Goal: Task Accomplishment & Management: Manage account settings

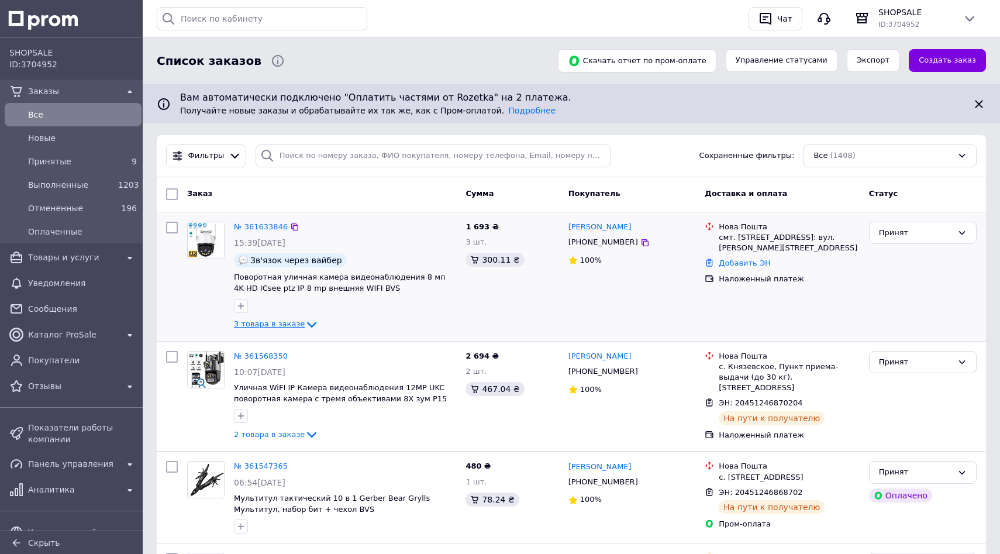
click at [246, 325] on span "3 товара в заказе" at bounding box center [269, 323] width 71 height 9
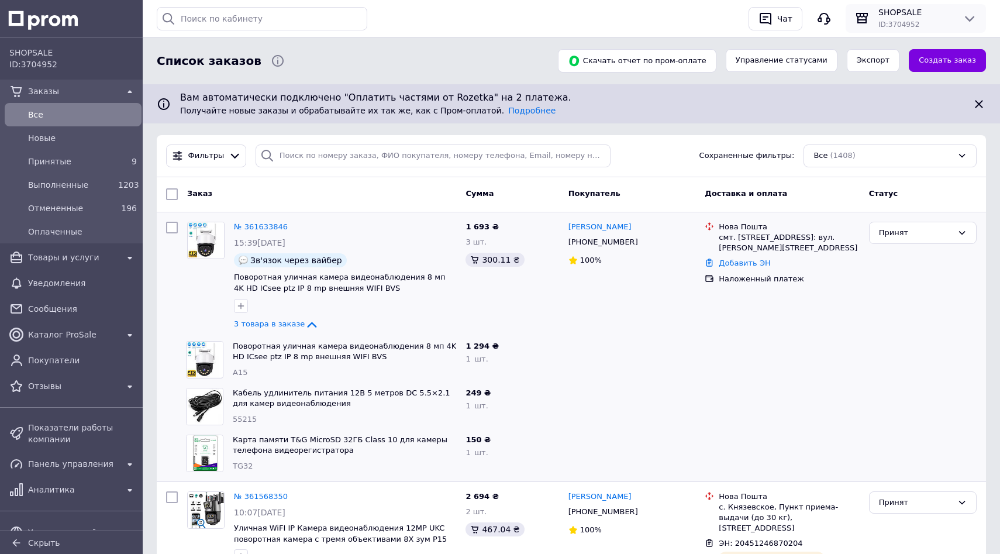
click at [902, 18] on span "SHOPSALE" at bounding box center [915, 12] width 75 height 12
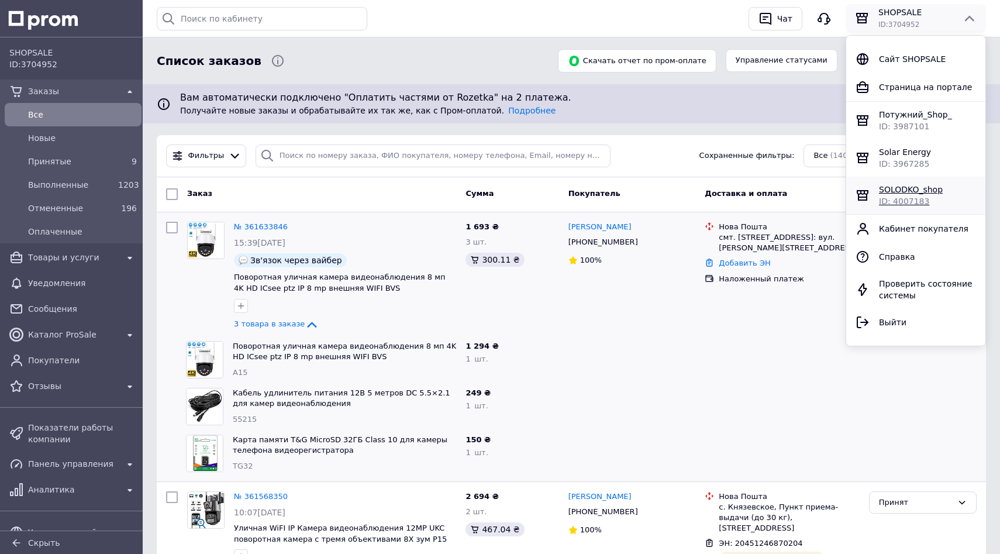
click at [896, 187] on span "SOLODKO_shop" at bounding box center [911, 189] width 64 height 9
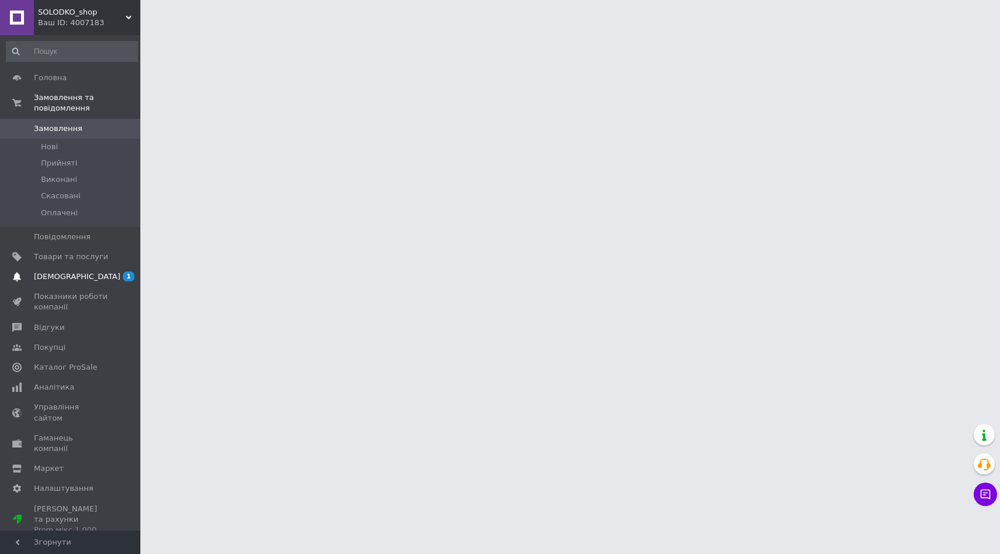
click at [39, 278] on span "[DEMOGRAPHIC_DATA]" at bounding box center [77, 276] width 87 height 11
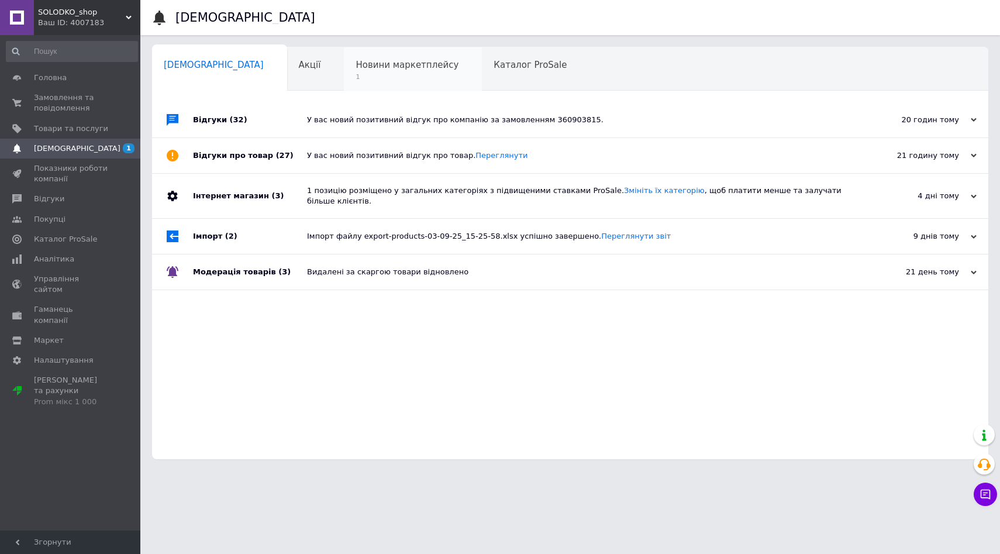
click at [403, 73] on div "Новини маркетплейсу 1" at bounding box center [413, 69] width 138 height 44
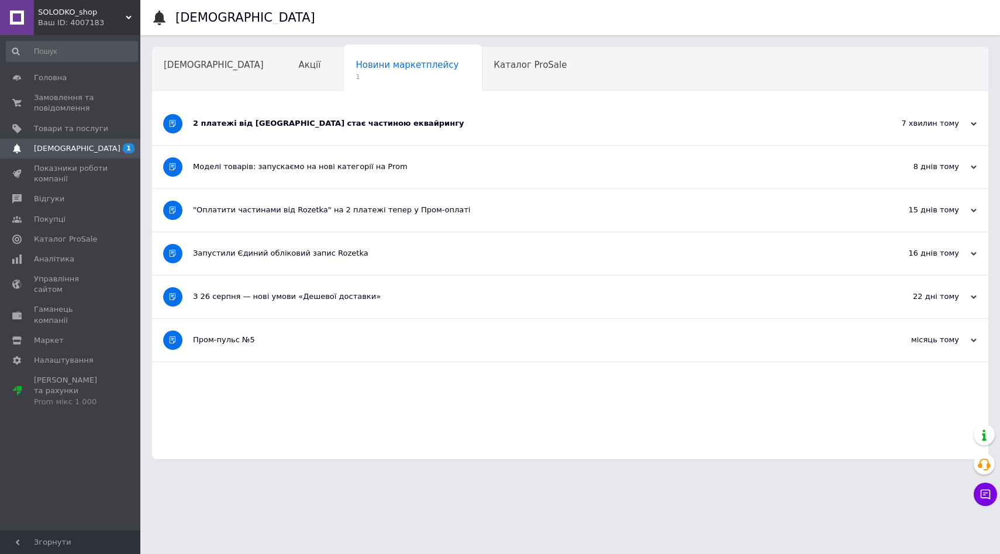
click at [321, 131] on div "2 платежі від Rozetka стає частиною еквайрингу" at bounding box center [526, 123] width 667 height 43
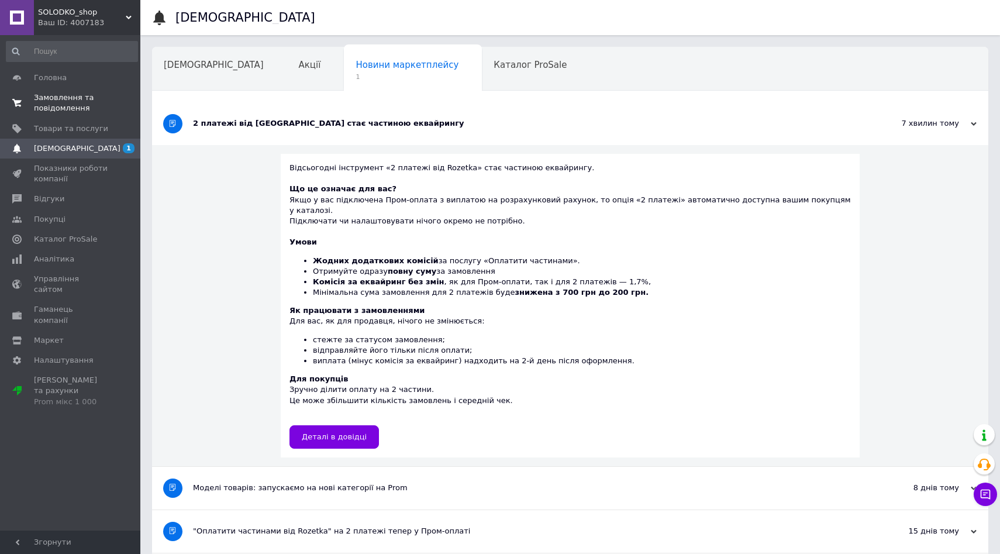
click at [68, 100] on span "Замовлення та повідомлення" at bounding box center [71, 102] width 74 height 21
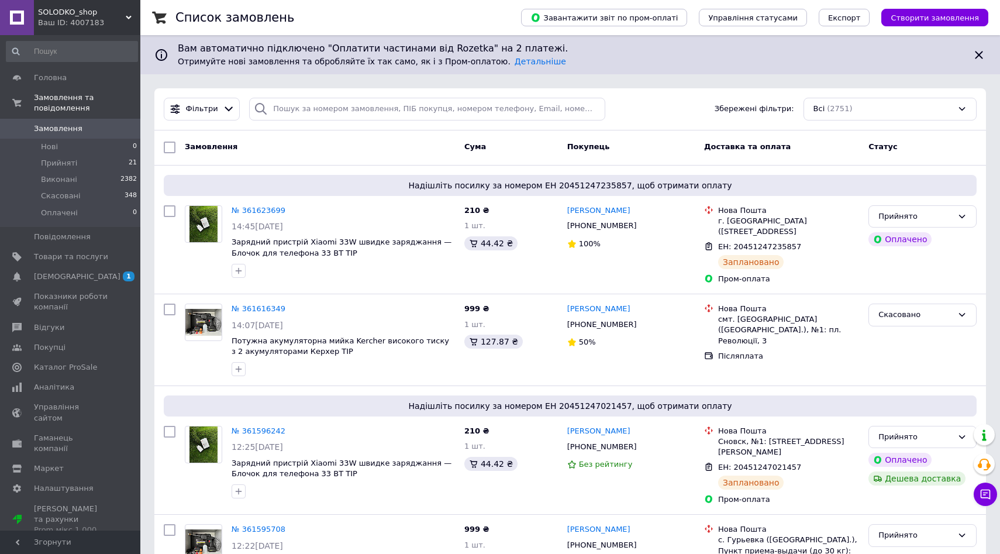
click at [58, 24] on div "Ваш ID: 4007183" at bounding box center [89, 23] width 102 height 11
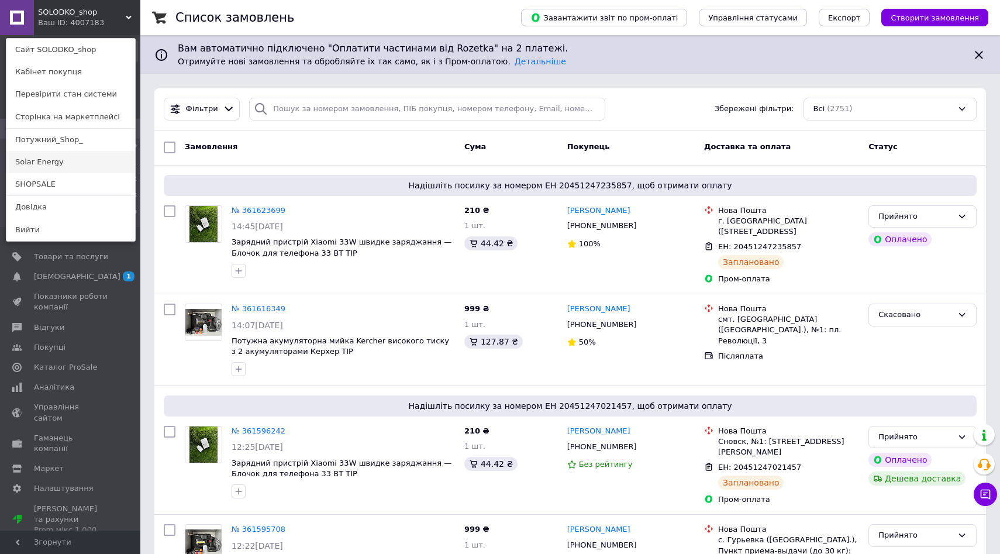
click at [49, 168] on link "Solar Energy" at bounding box center [70, 162] width 129 height 22
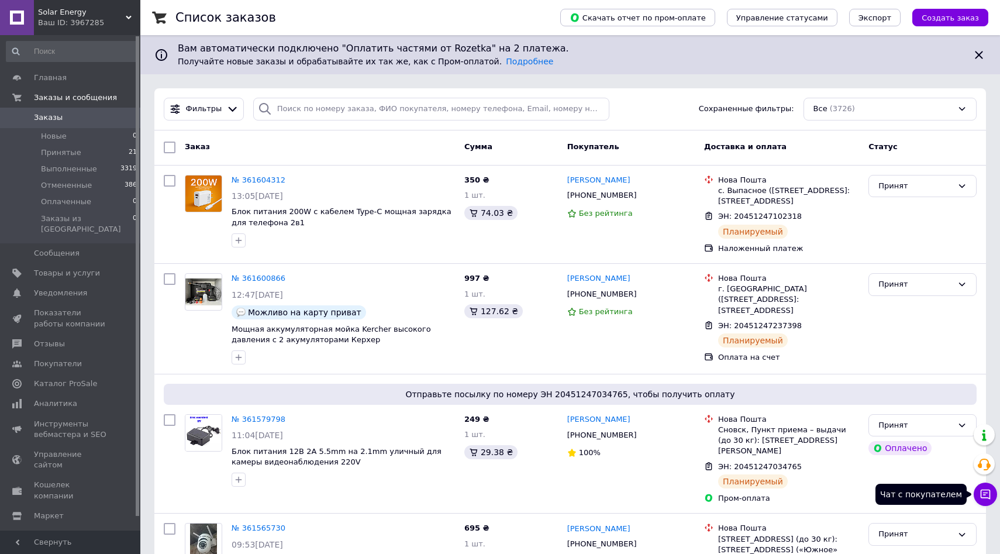
click at [988, 499] on icon at bounding box center [986, 494] width 12 height 12
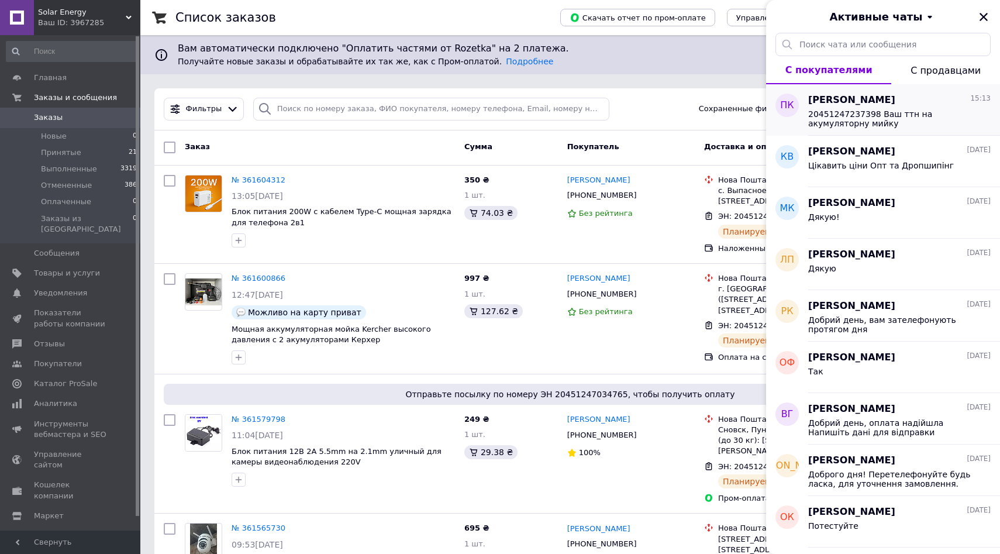
click at [949, 113] on span "20451247237398 Ваш ттн на акумуляторну мийку" at bounding box center [891, 118] width 166 height 19
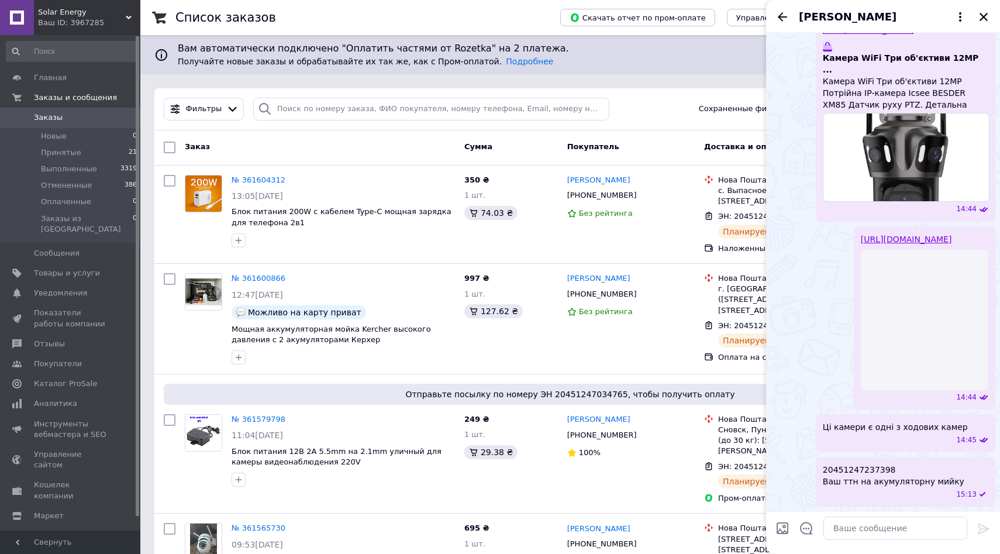
scroll to position [2608, 0]
click at [981, 19] on icon "Закрыть" at bounding box center [984, 17] width 8 height 8
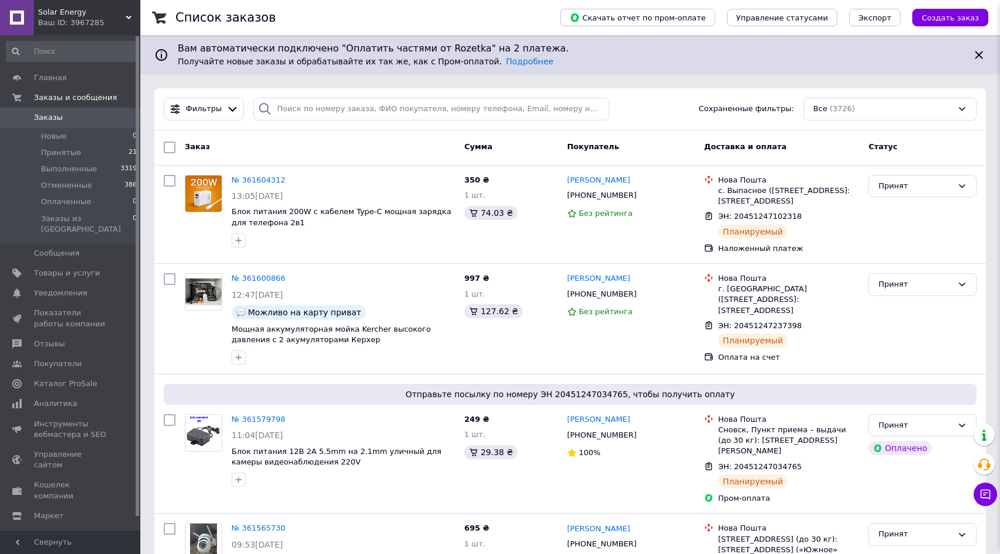
scroll to position [2611, 0]
click at [66, 268] on span "Товары и услуги" at bounding box center [67, 273] width 66 height 11
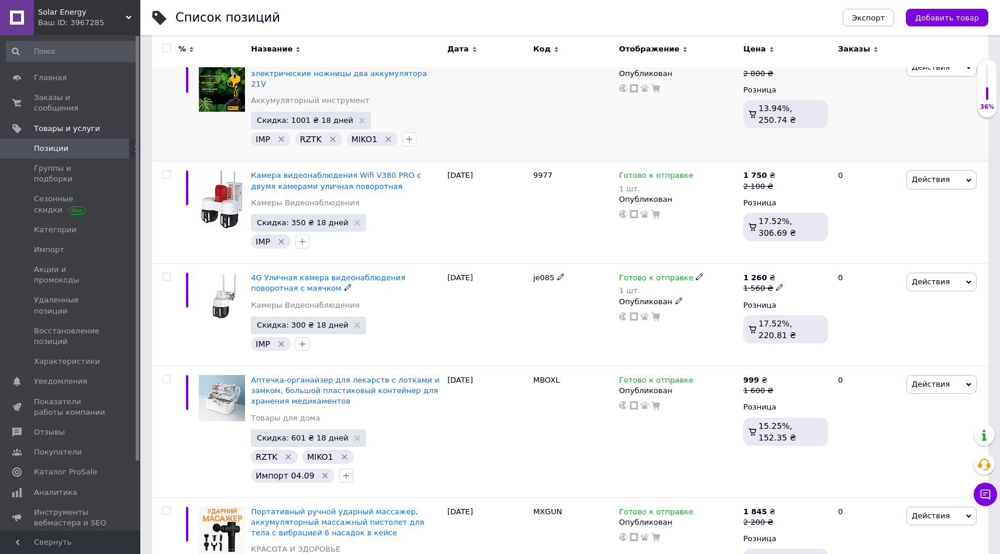
scroll to position [195, 0]
click at [63, 110] on span "Заказы и сообщения" at bounding box center [71, 102] width 74 height 21
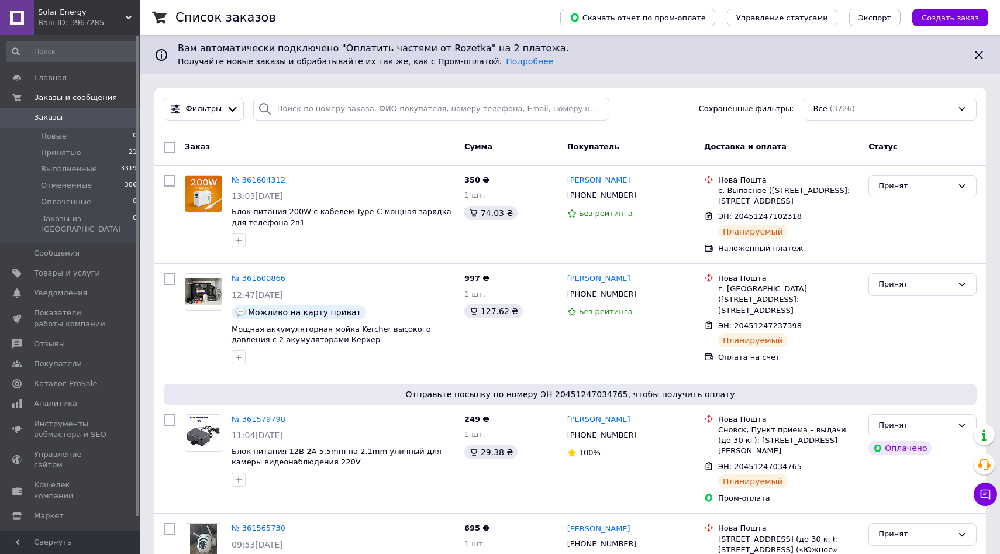
click at [60, 29] on div "Solar Energy Ваш ID: 3967285" at bounding box center [87, 17] width 106 height 35
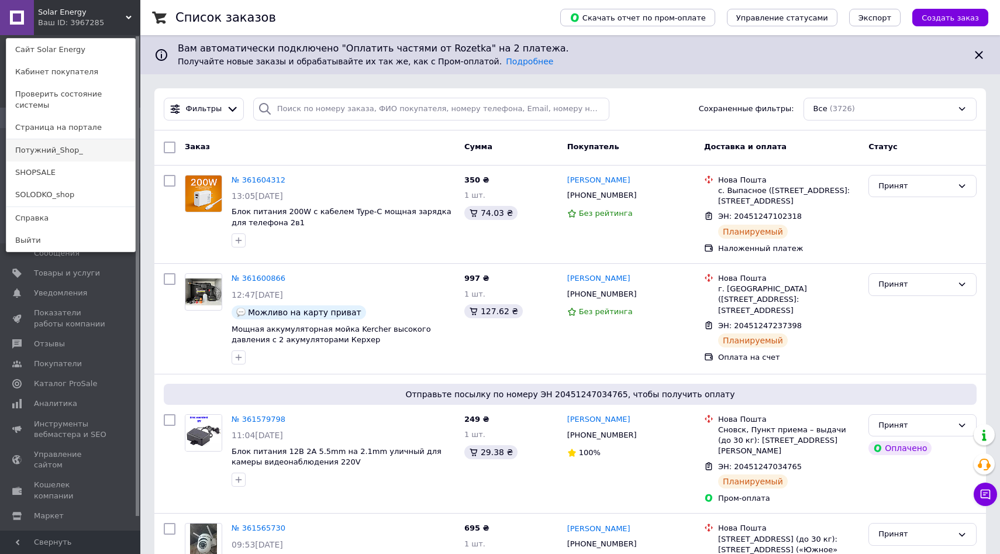
click at [61, 139] on link "Потужний_Shop_" at bounding box center [70, 150] width 129 height 22
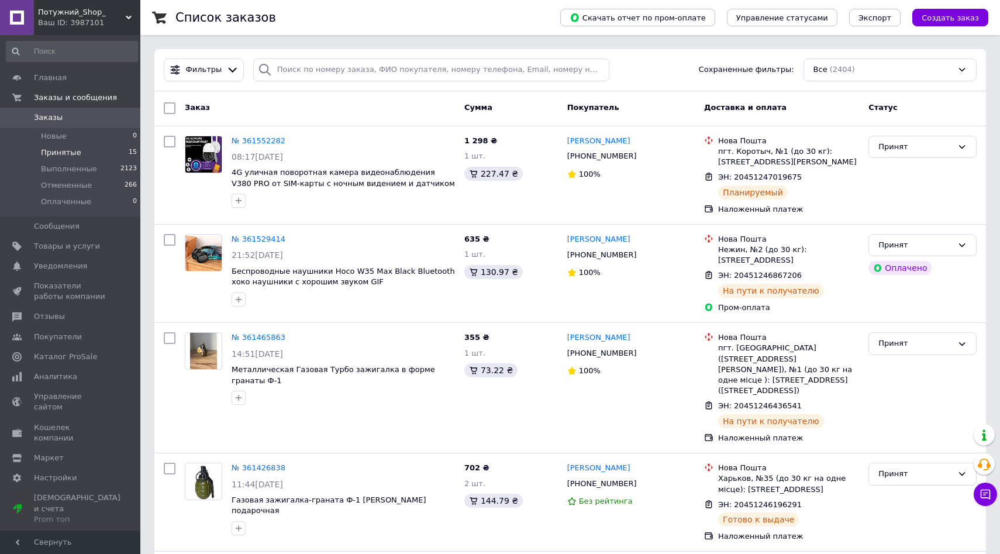
click at [96, 156] on li "Принятые 15" at bounding box center [72, 152] width 144 height 16
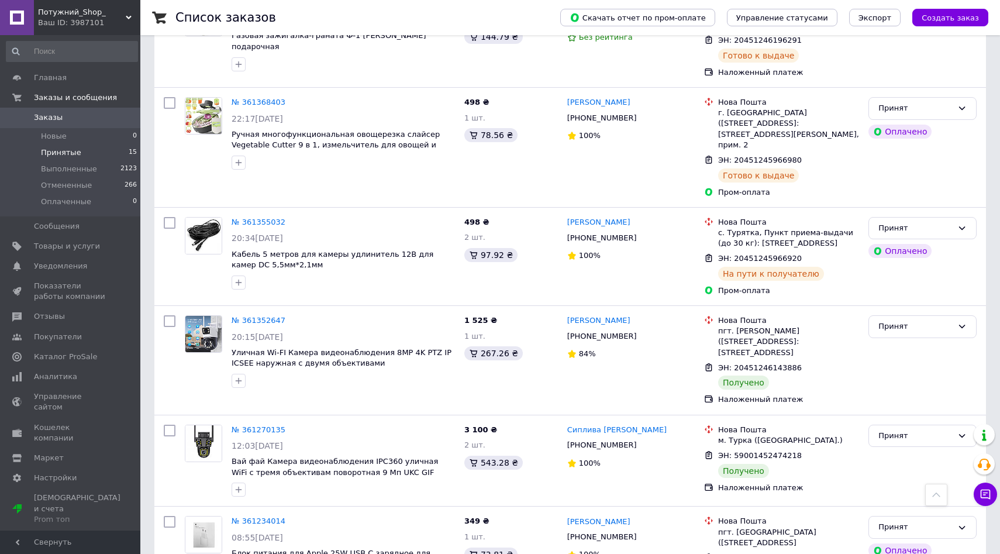
scroll to position [505, 0]
click at [906, 321] on div "Принят" at bounding box center [915, 327] width 74 height 12
click at [897, 341] on li "Выполнен" at bounding box center [922, 352] width 107 height 22
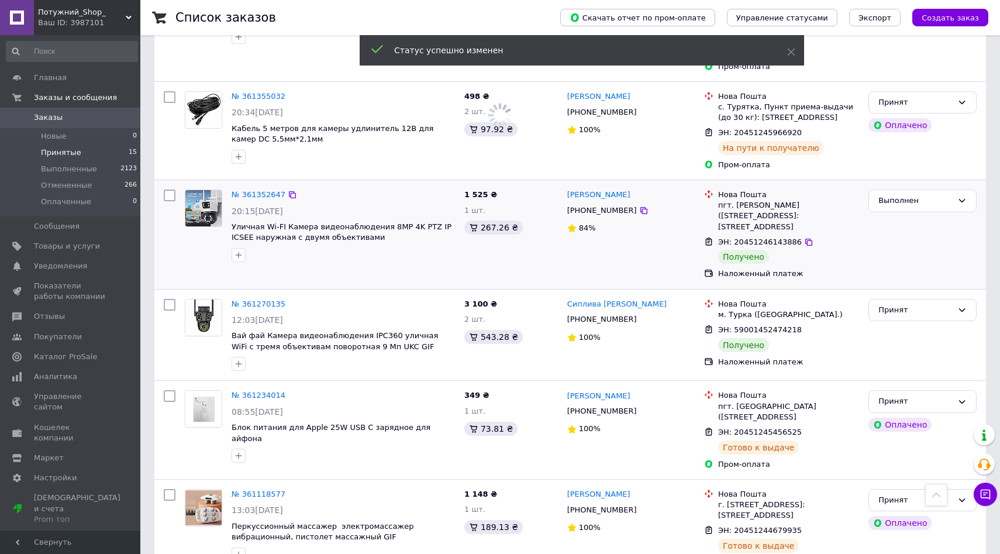
scroll to position [639, 0]
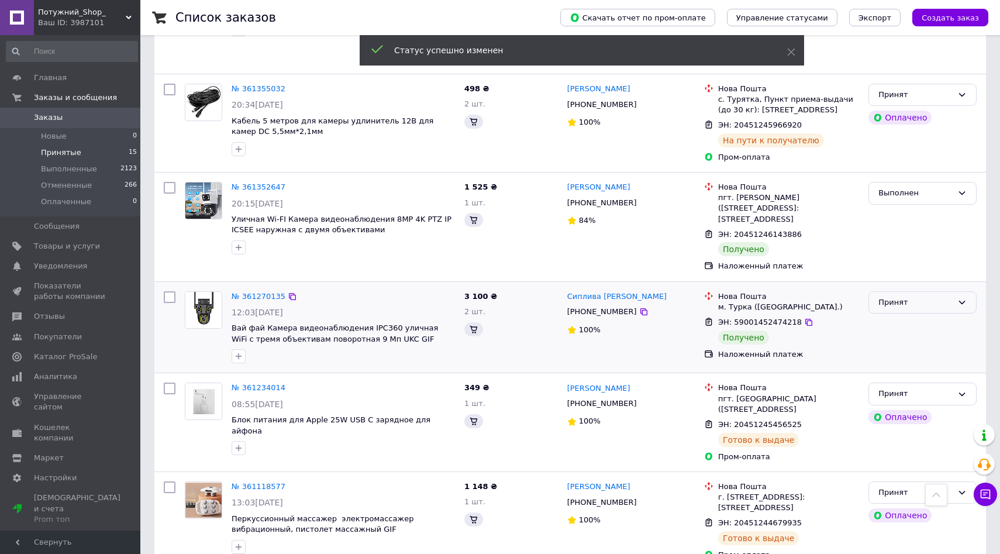
click at [908, 297] on div "Принят" at bounding box center [915, 303] width 74 height 12
click at [898, 316] on li "Выполнен" at bounding box center [922, 327] width 107 height 22
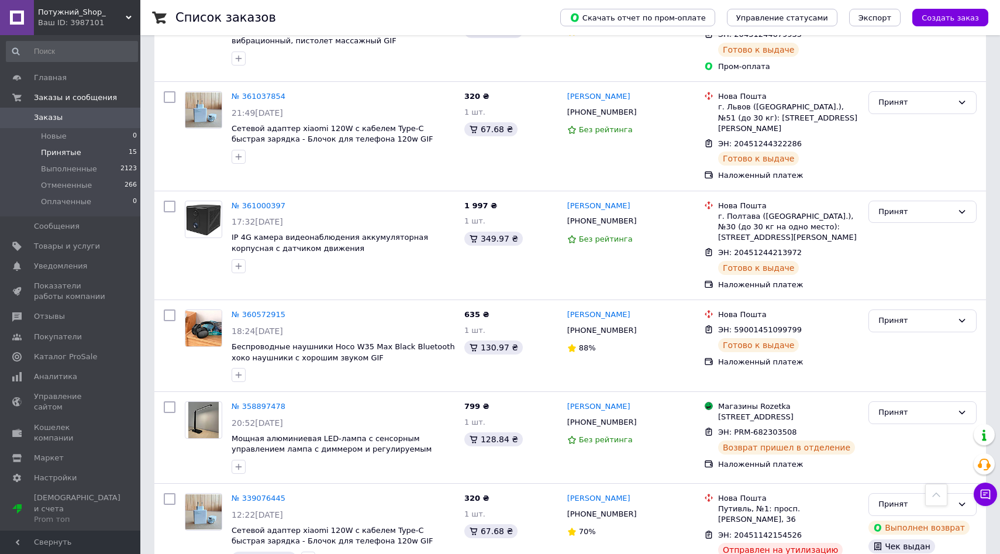
scroll to position [1137, 0]
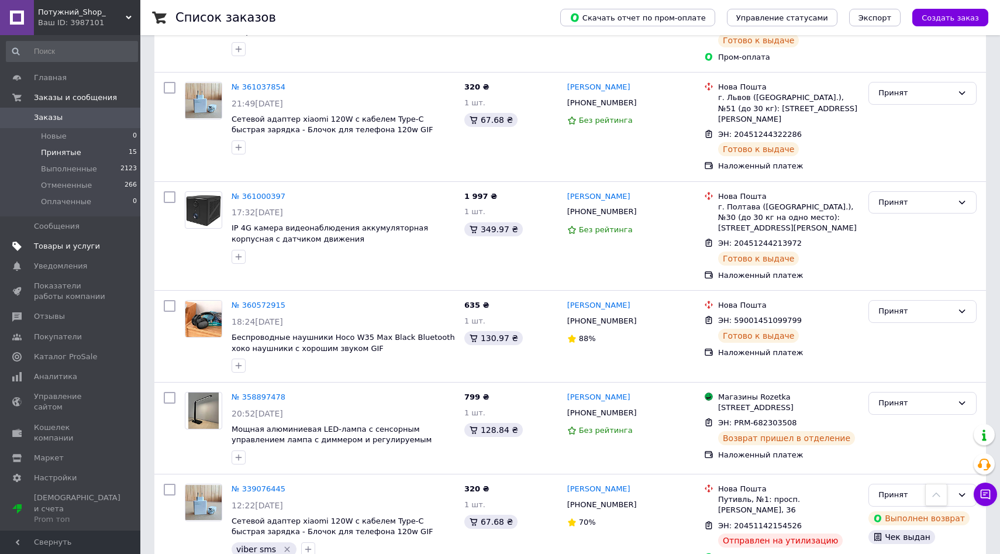
click at [60, 242] on span "Товары и услуги" at bounding box center [67, 246] width 66 height 11
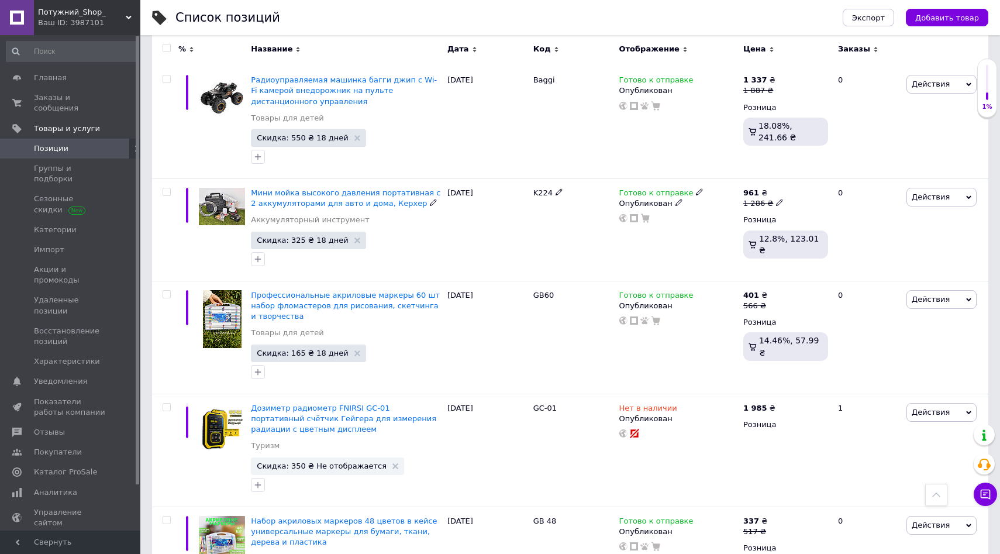
scroll to position [857, 0]
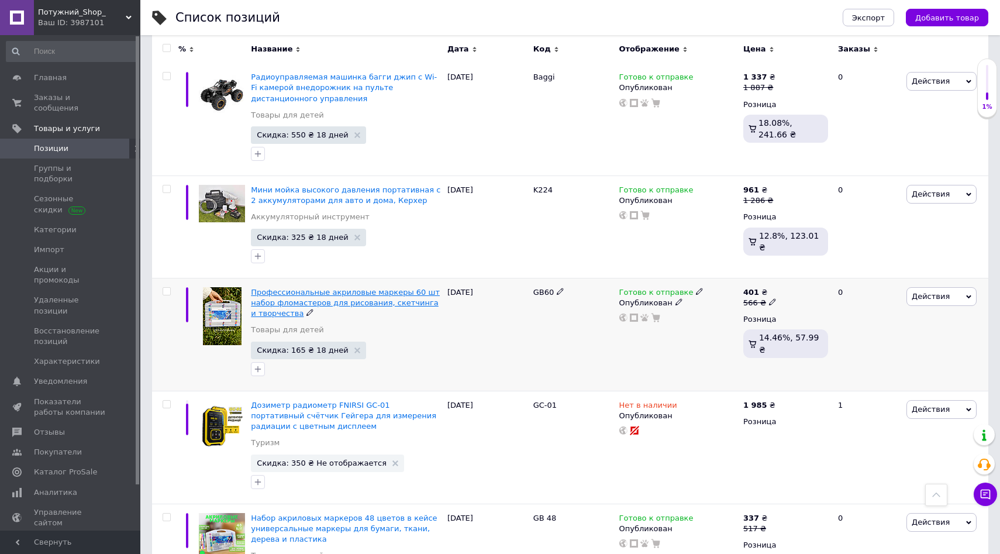
click at [288, 288] on span "Профессиональные акриловые маркеры 60 шт набор фломастеров для рисования, скетч…" at bounding box center [345, 303] width 189 height 30
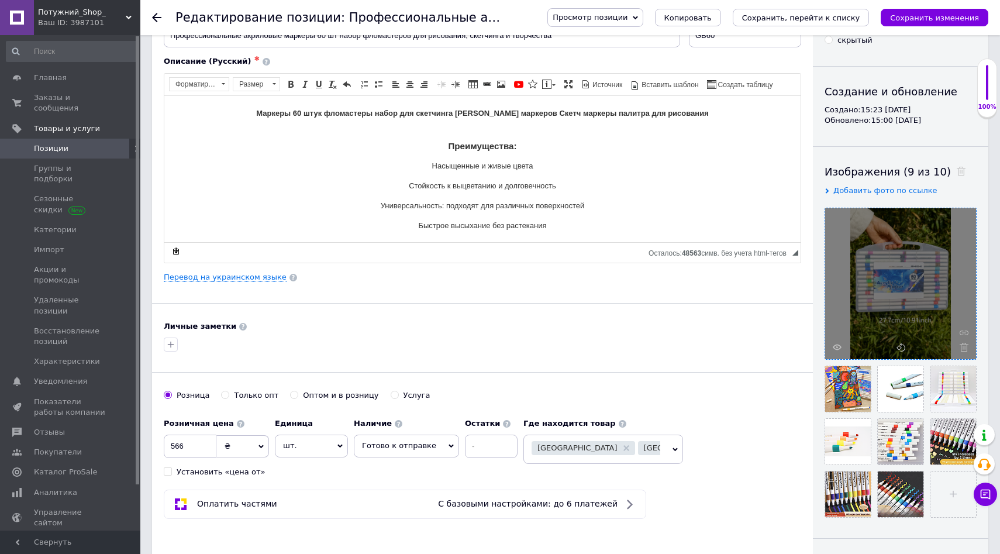
scroll to position [84, 0]
click at [835, 347] on use at bounding box center [837, 346] width 9 height 6
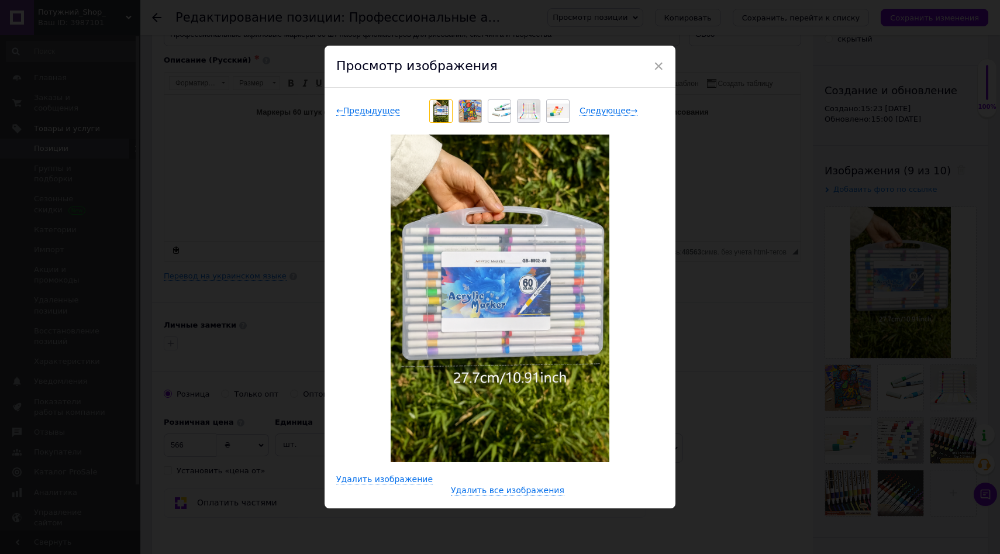
click at [809, 313] on div "× Просмотр изображения ← Предыдущее Следующее → Удалить изображение Удалить все…" at bounding box center [500, 277] width 1000 height 554
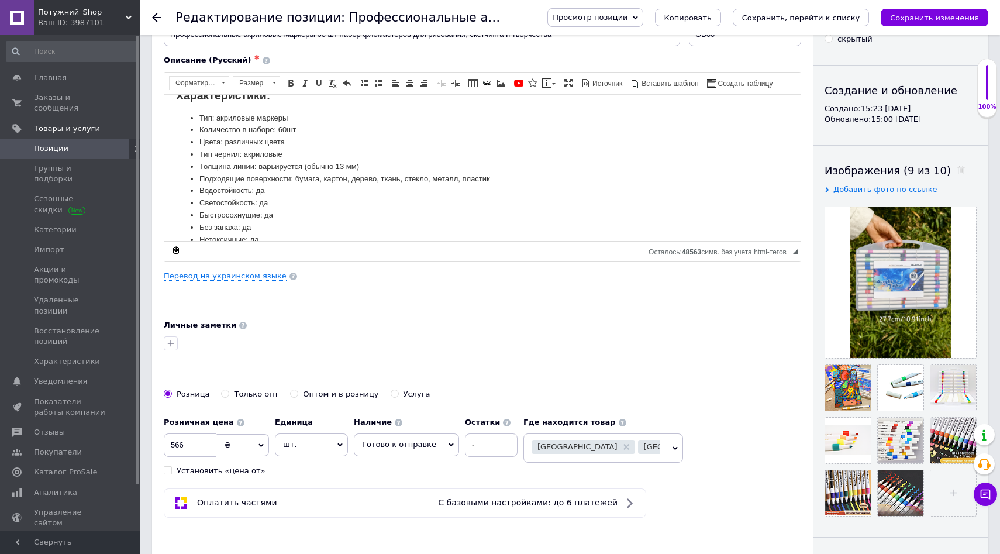
scroll to position [271, 0]
click at [88, 96] on span "Заказы и сообщения" at bounding box center [71, 102] width 74 height 21
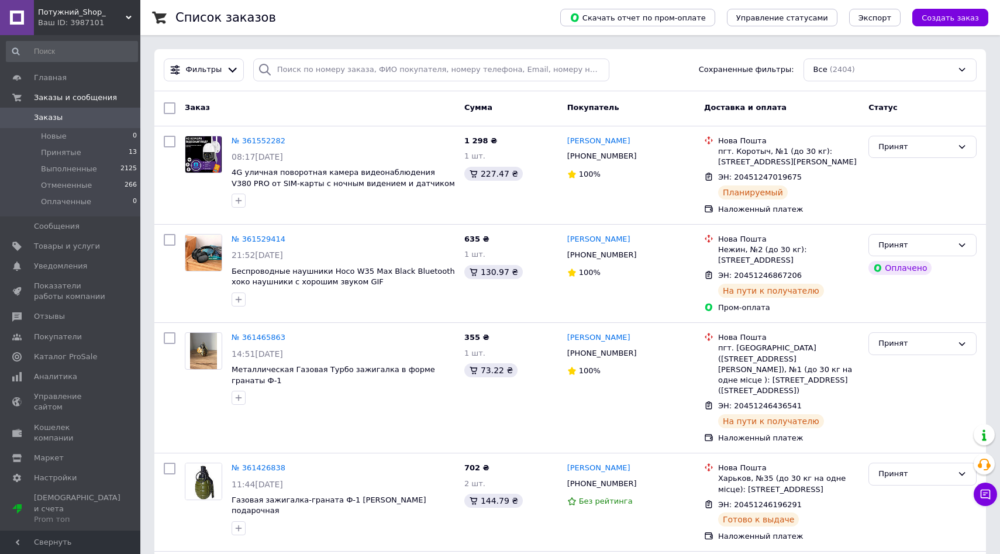
click at [82, 19] on div "Ваш ID: 3987101" at bounding box center [89, 23] width 102 height 11
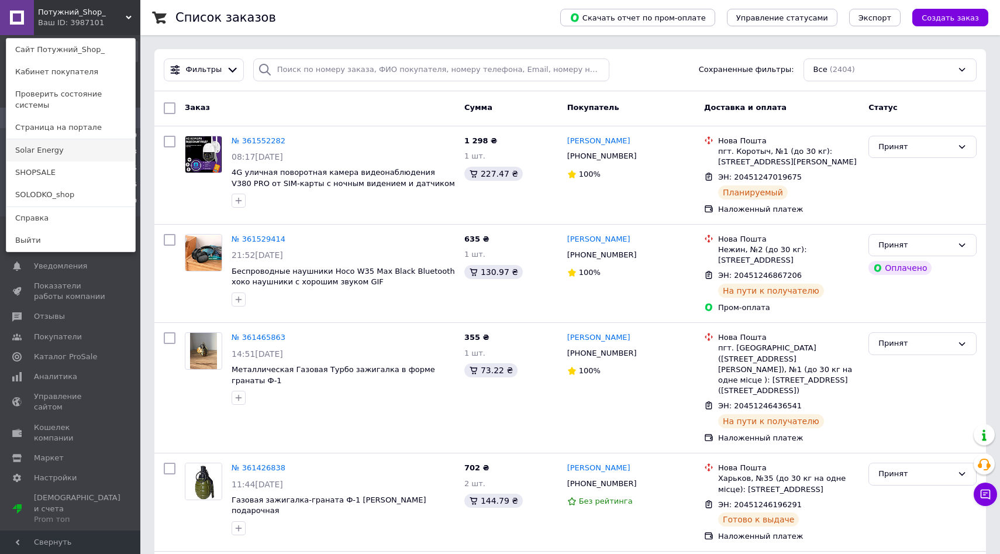
click at [31, 146] on link "Solar Energy" at bounding box center [70, 150] width 129 height 22
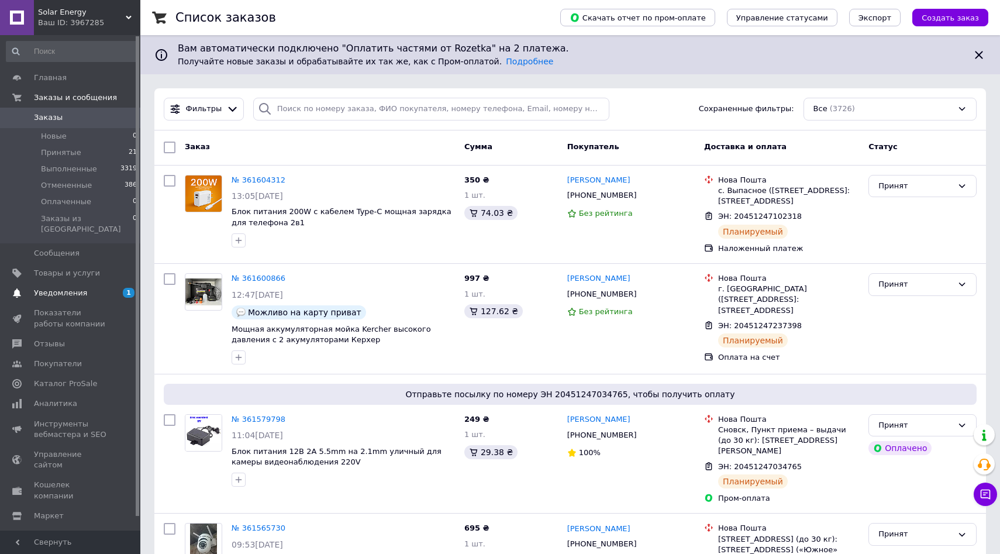
click at [77, 288] on span "Уведомления" at bounding box center [60, 293] width 53 height 11
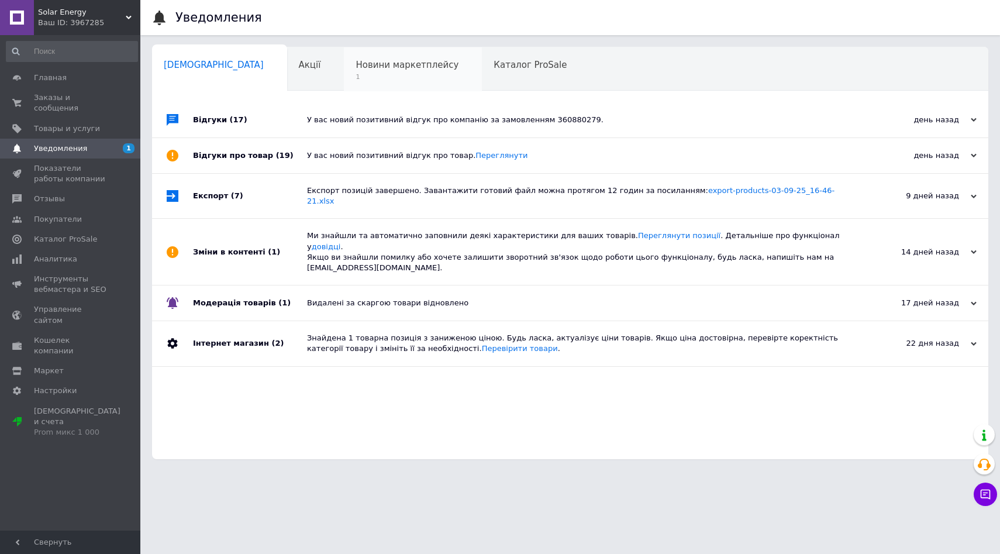
click at [356, 66] on span "Новини маркетплейсу" at bounding box center [407, 65] width 103 height 11
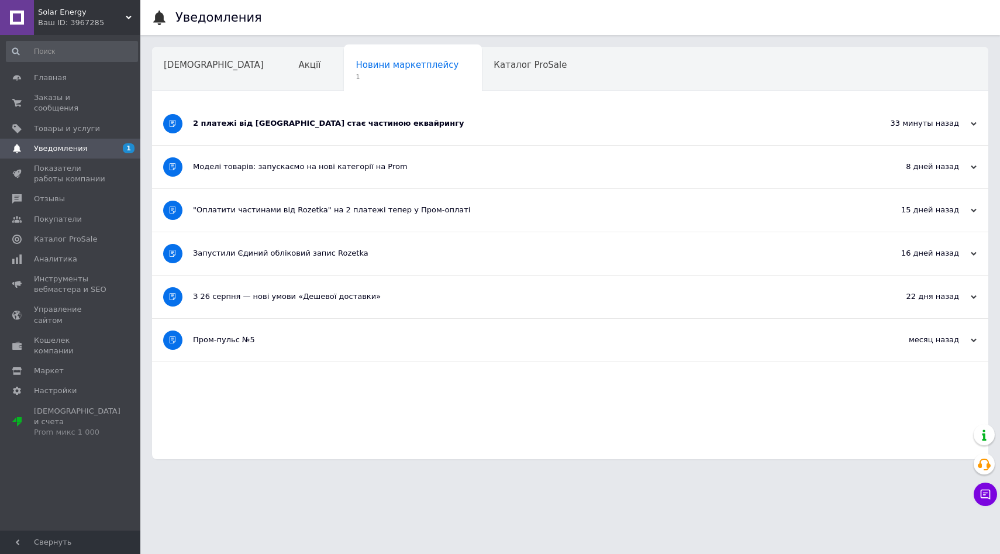
click at [349, 136] on div "2 платежі від Rozetka стає частиною еквайрингу" at bounding box center [526, 123] width 667 height 43
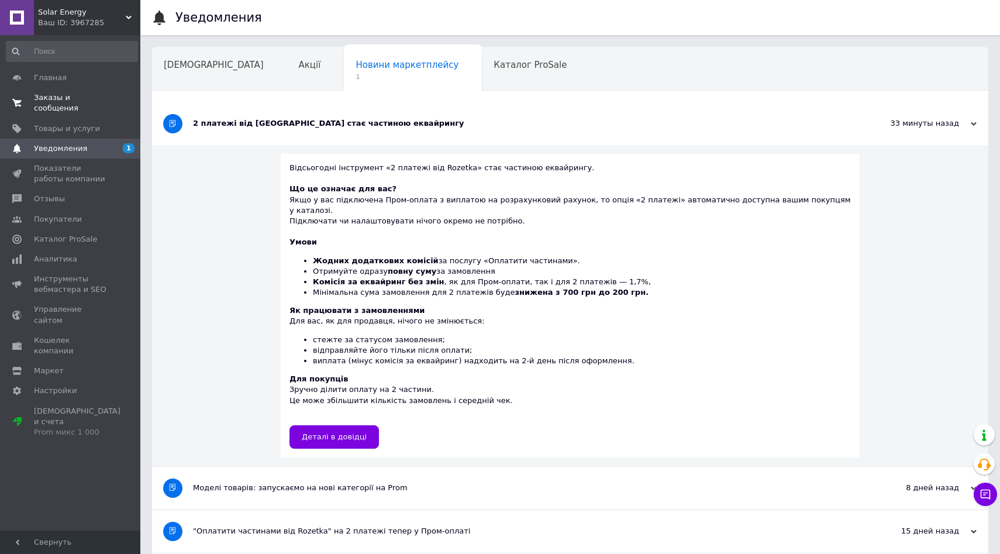
click at [73, 99] on span "Заказы и сообщения" at bounding box center [71, 102] width 74 height 21
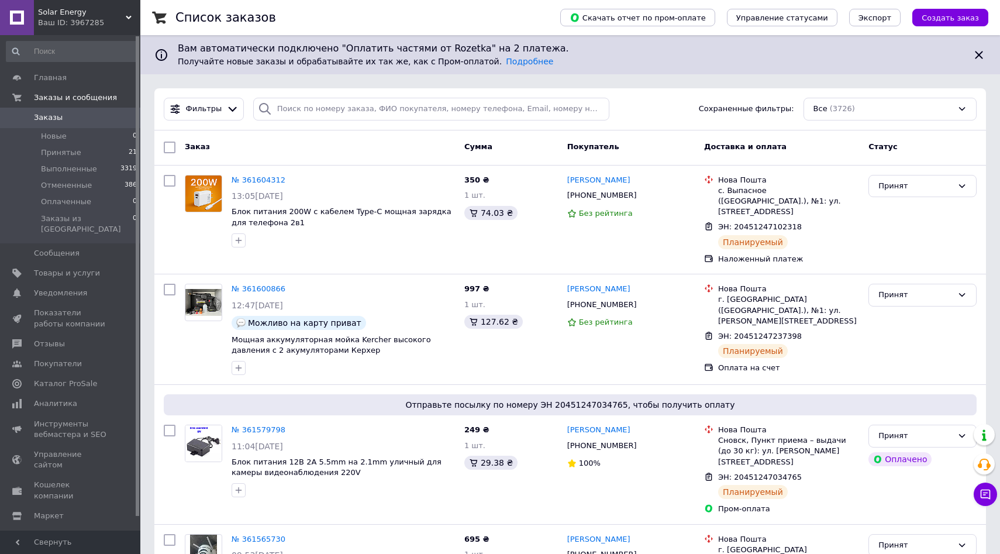
click at [84, 26] on div "Ваш ID: 3967285" at bounding box center [89, 23] width 102 height 11
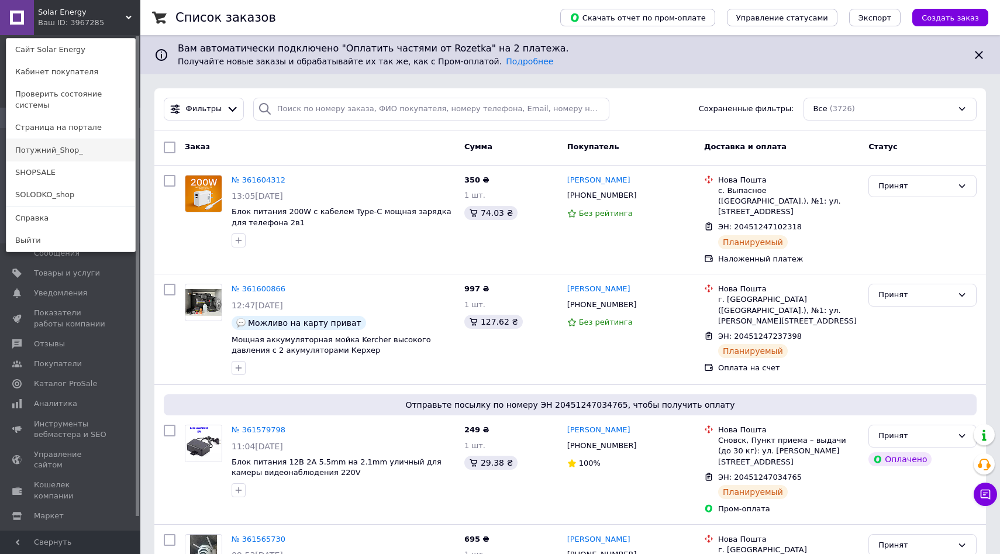
click at [33, 146] on link "Потужний_Shop_" at bounding box center [70, 150] width 129 height 22
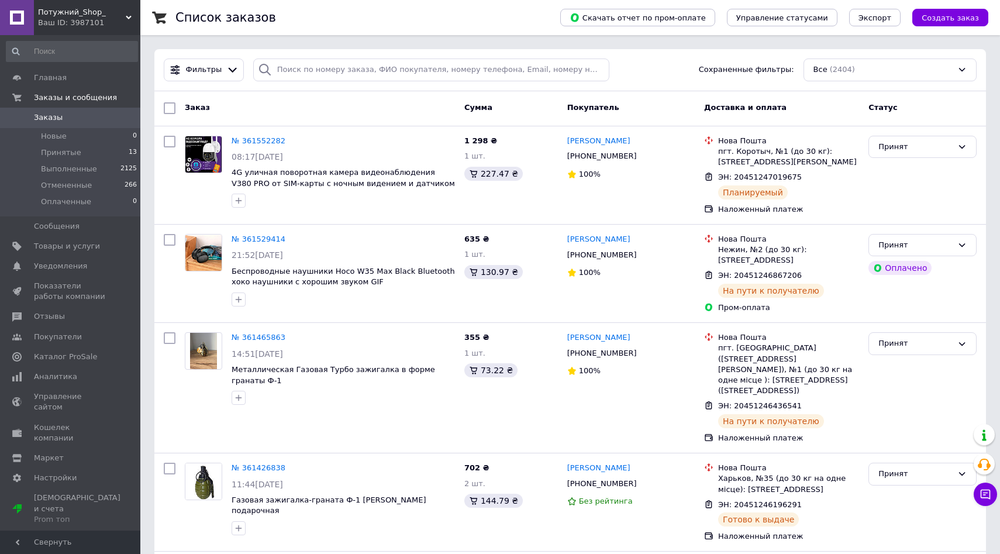
click at [102, 20] on div "Ваш ID: 3987101" at bounding box center [89, 23] width 102 height 11
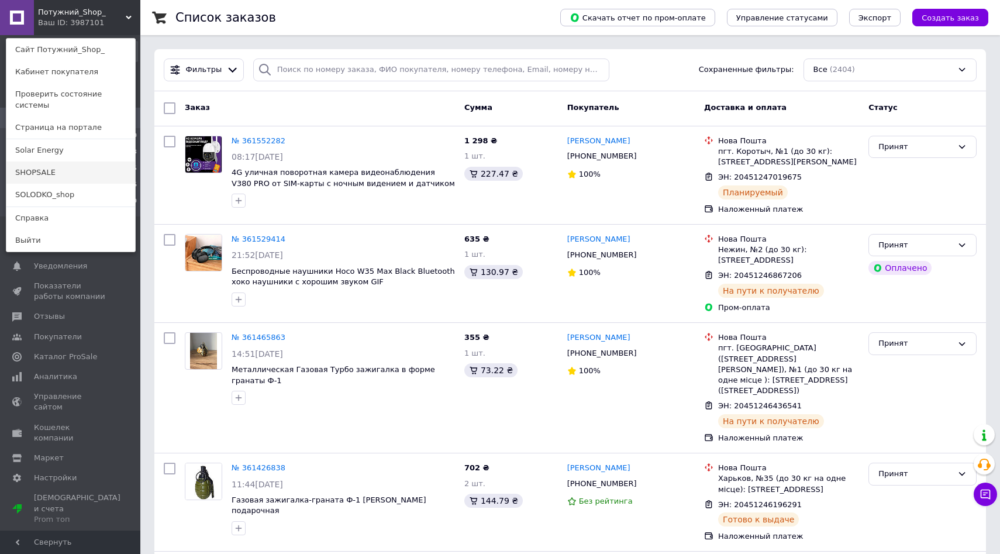
click at [50, 167] on link "SHOPSALE" at bounding box center [70, 172] width 129 height 22
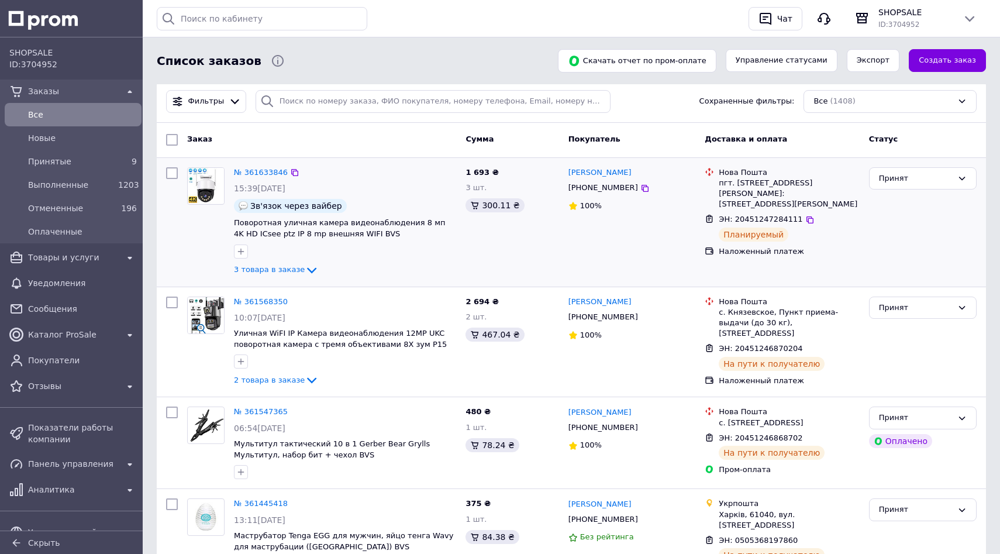
scroll to position [43, 0]
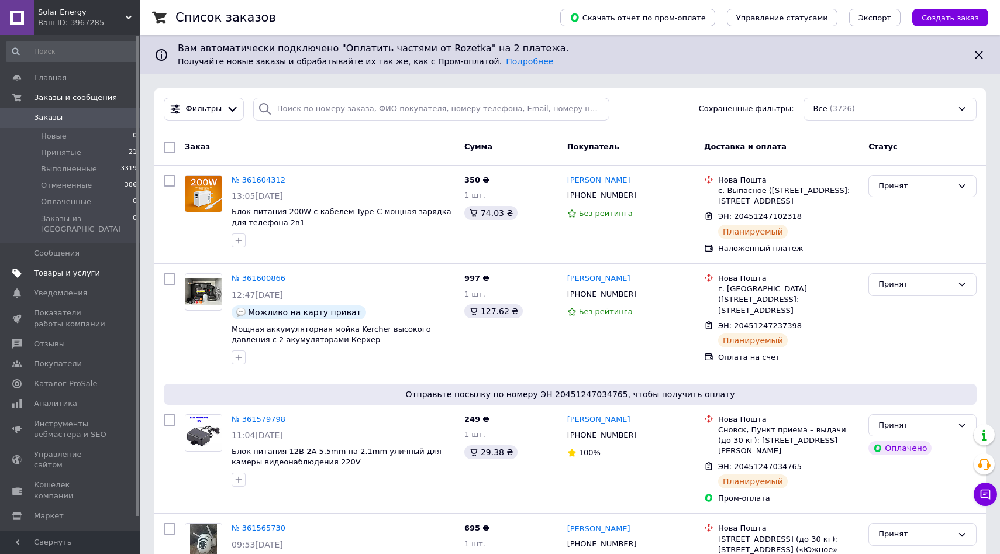
click at [99, 263] on link "Товары и услуги" at bounding box center [72, 273] width 144 height 20
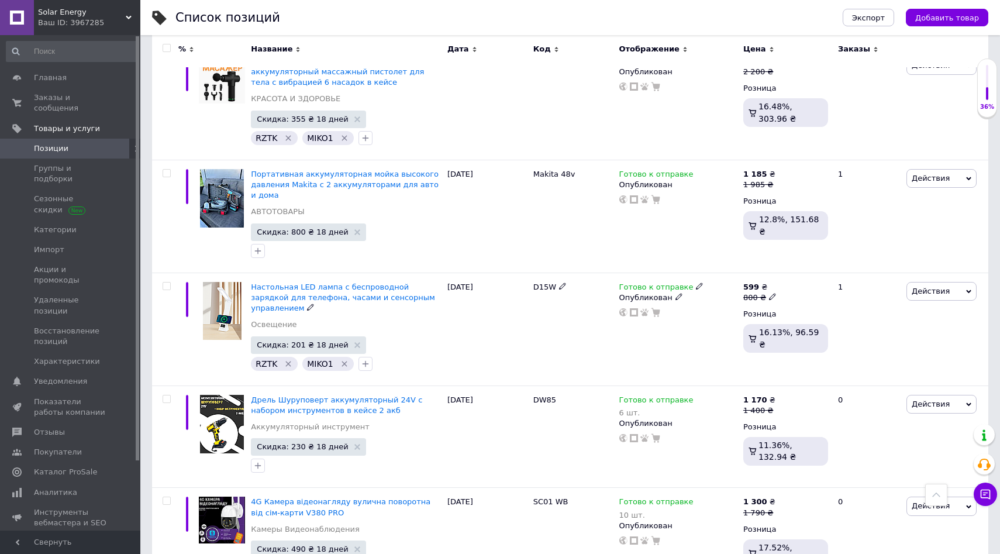
scroll to position [647, 0]
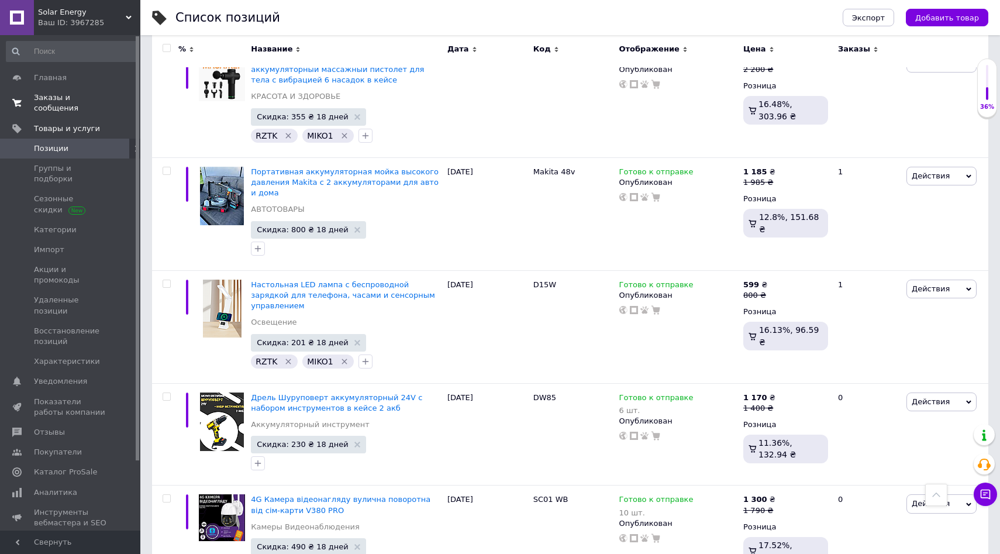
click at [76, 112] on span "Заказы и сообщения" at bounding box center [71, 102] width 74 height 21
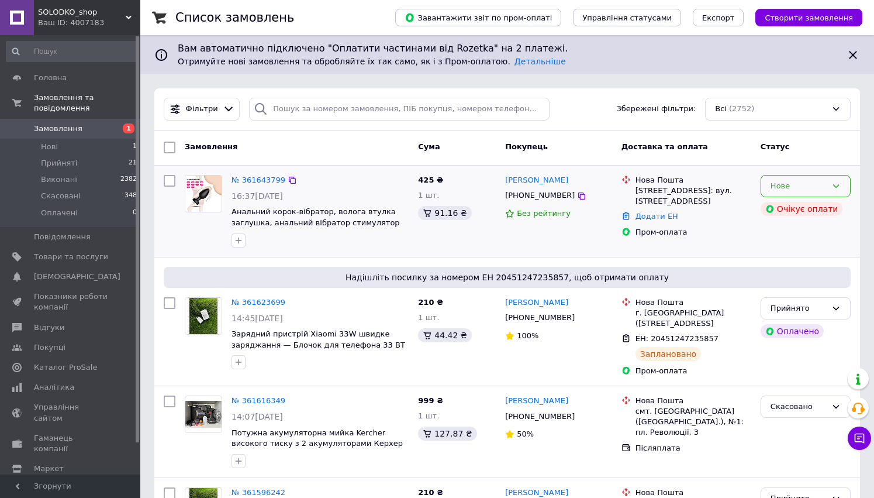
click at [848, 189] on div "Нове" at bounding box center [806, 186] width 90 height 23
click at [816, 212] on li "Прийнято" at bounding box center [805, 210] width 89 height 22
click at [54, 258] on span "Товари та послуги" at bounding box center [71, 256] width 74 height 11
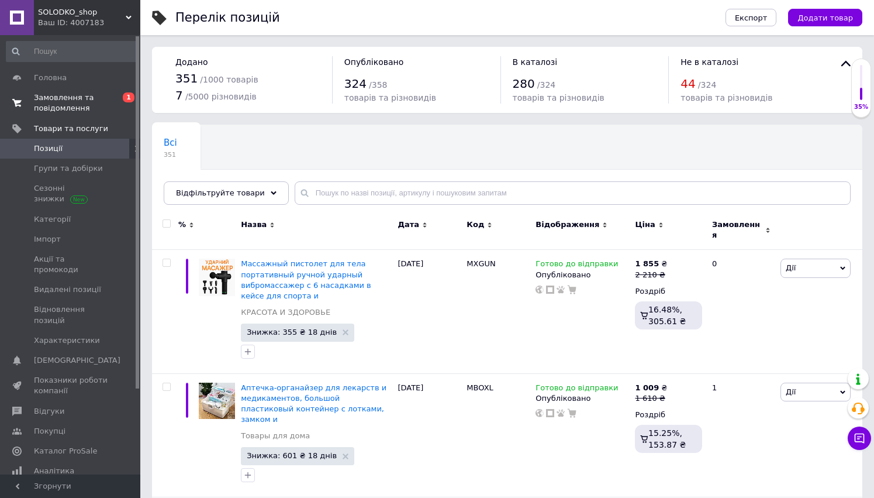
click at [108, 99] on span "Замовлення та повідомлення" at bounding box center [71, 102] width 74 height 21
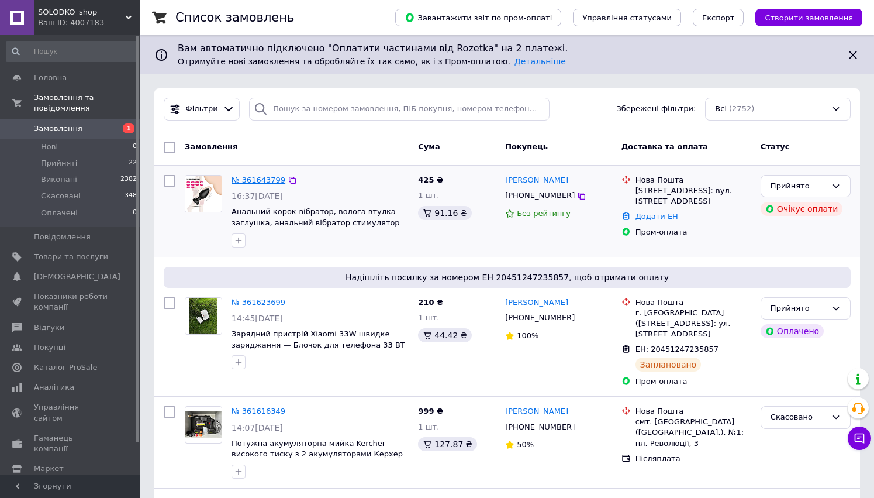
click at [261, 182] on link "№ 361643799" at bounding box center [259, 179] width 54 height 9
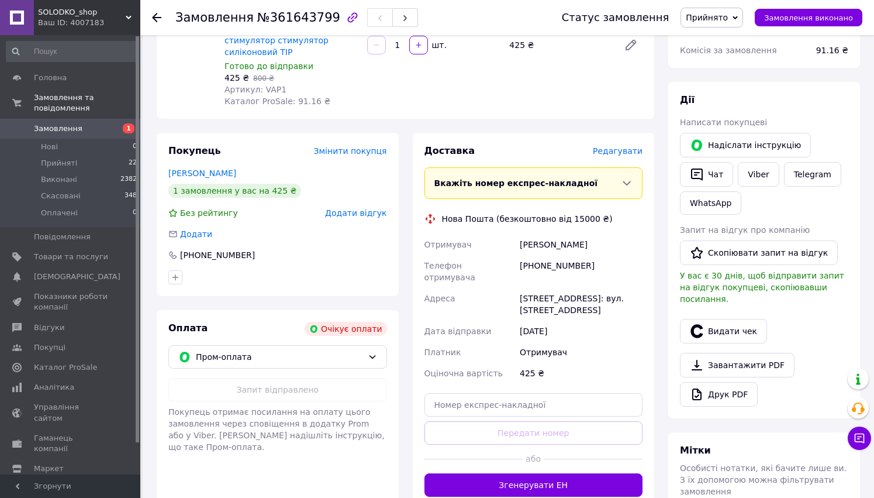
scroll to position [153, 0]
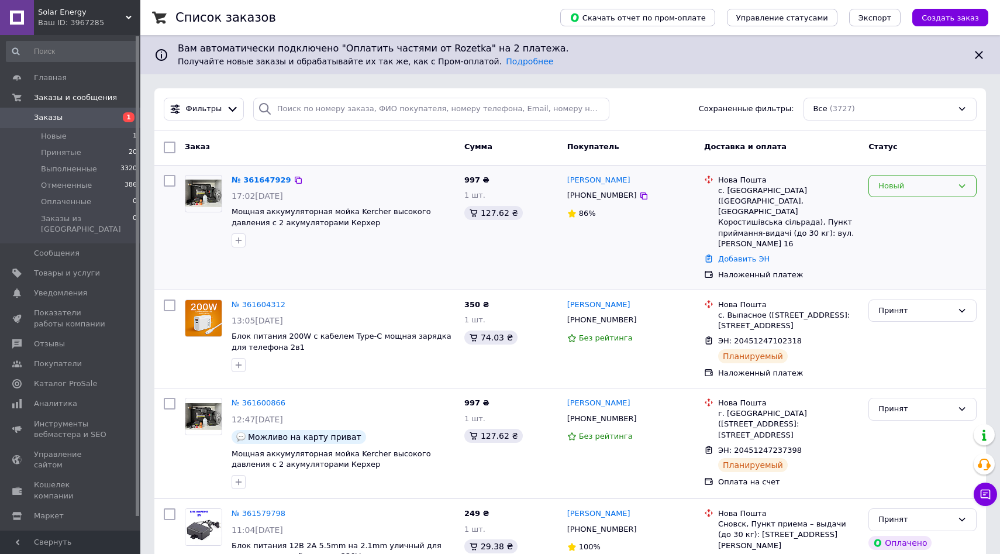
click at [916, 189] on div "Новый" at bounding box center [915, 186] width 74 height 12
click at [906, 205] on li "Принят" at bounding box center [922, 210] width 107 height 22
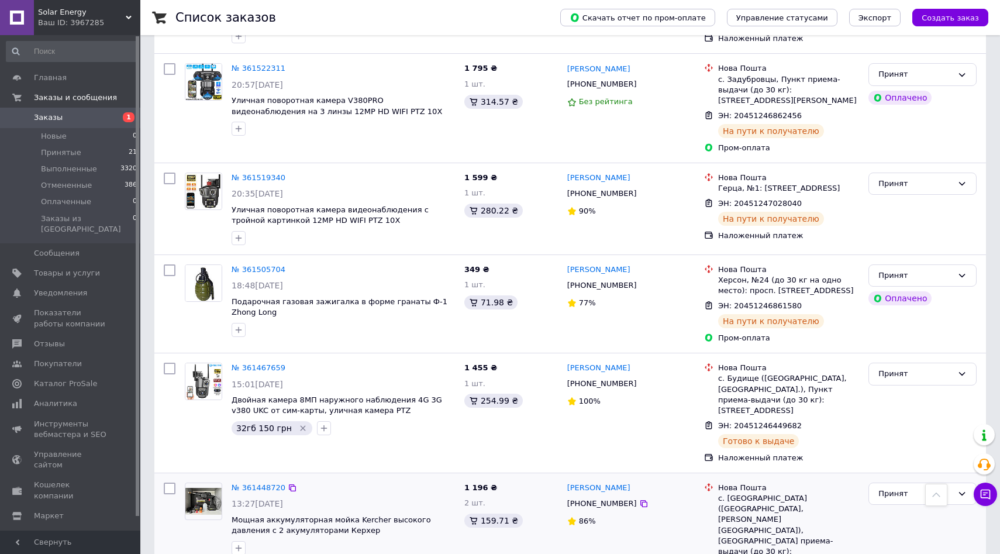
scroll to position [874, 0]
